Goal: Task Accomplishment & Management: Use online tool/utility

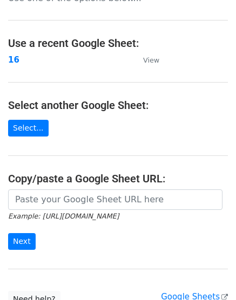
scroll to position [54, 0]
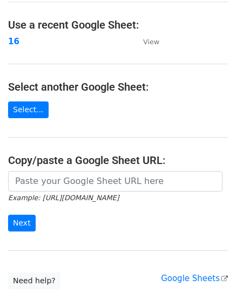
click at [19, 52] on main "Choose a Google Sheet Use one of the options below... Use a recent Google Sheet…" at bounding box center [118, 121] width 236 height 335
click at [17, 41] on strong "16" at bounding box center [13, 42] width 11 height 10
click at [12, 42] on strong "16" at bounding box center [13, 42] width 11 height 10
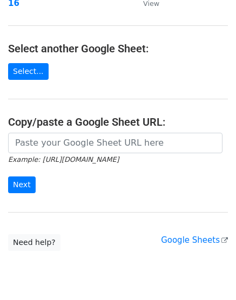
scroll to position [129, 0]
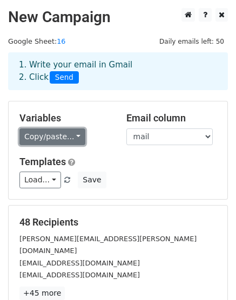
click at [63, 140] on link "Copy/paste..." at bounding box center [52, 136] width 66 height 17
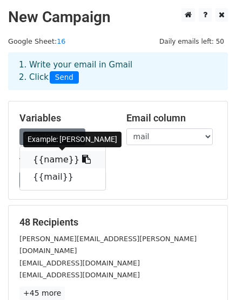
click at [82, 161] on icon at bounding box center [86, 159] width 9 height 9
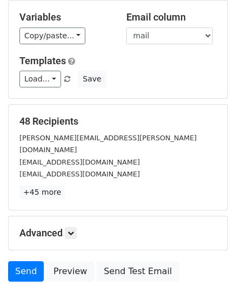
scroll to position [108, 0]
